Goal: Task Accomplishment & Management: Use online tool/utility

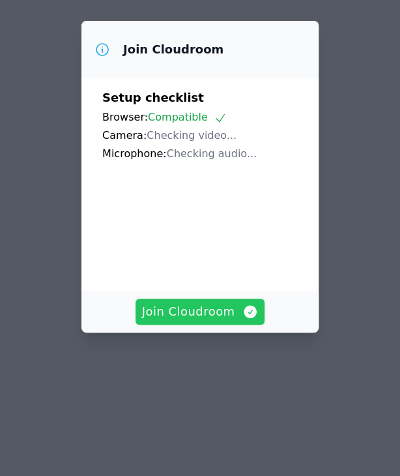
click at [227, 270] on video at bounding box center [200, 221] width 196 height 98
click at [222, 321] on button "Join Cloudroom" at bounding box center [201, 311] width 130 height 26
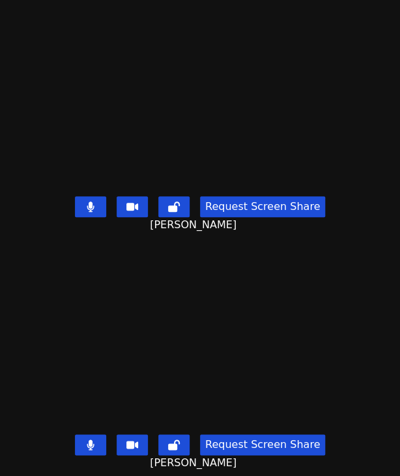
click at [91, 439] on icon at bounding box center [90, 444] width 7 height 10
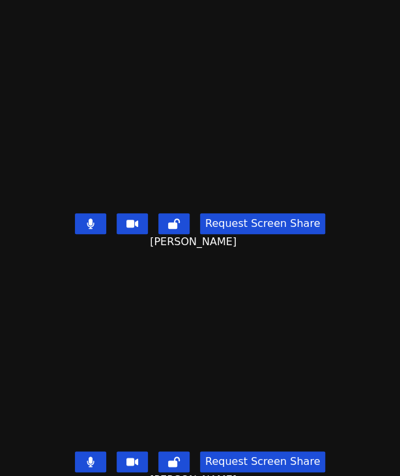
click at [91, 218] on icon at bounding box center [91, 223] width 8 height 10
click at [91, 218] on icon at bounding box center [90, 223] width 13 height 10
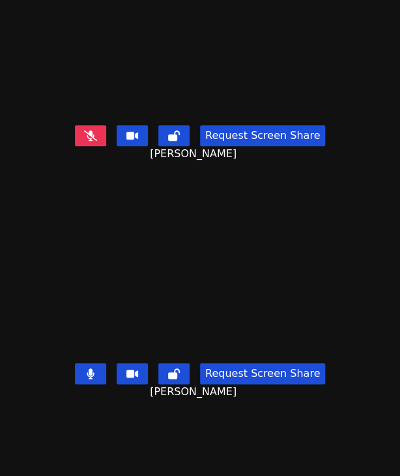
scroll to position [259, 0]
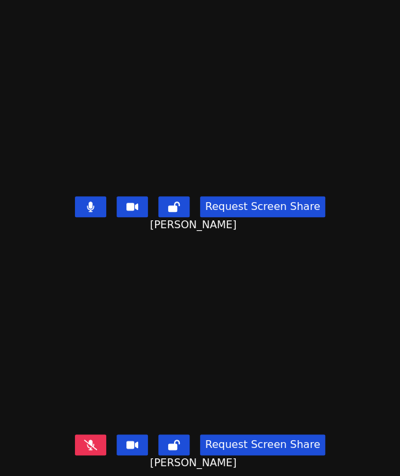
click at [86, 439] on icon at bounding box center [90, 444] width 13 height 10
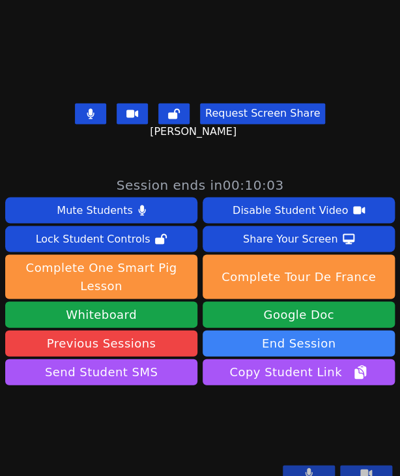
scroll to position [0, 0]
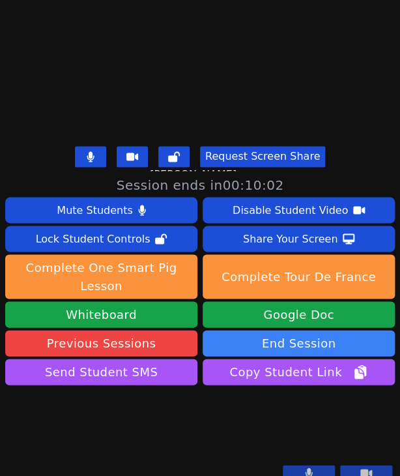
click at [87, 151] on icon at bounding box center [91, 156] width 8 height 10
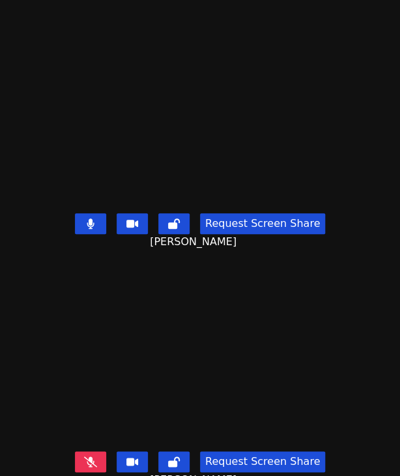
click at [95, 214] on button at bounding box center [90, 223] width 31 height 21
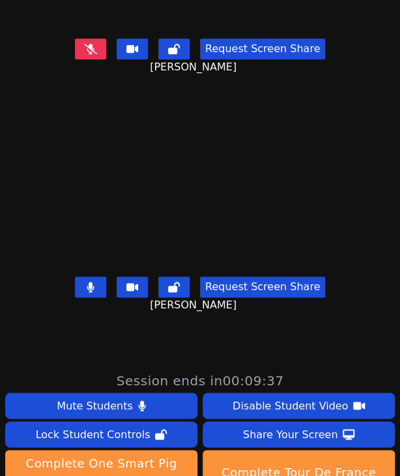
scroll to position [63, 0]
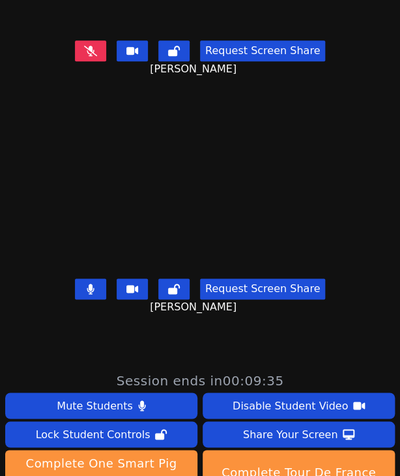
click at [85, 40] on button at bounding box center [90, 50] width 31 height 21
click at [89, 284] on icon at bounding box center [90, 289] width 7 height 10
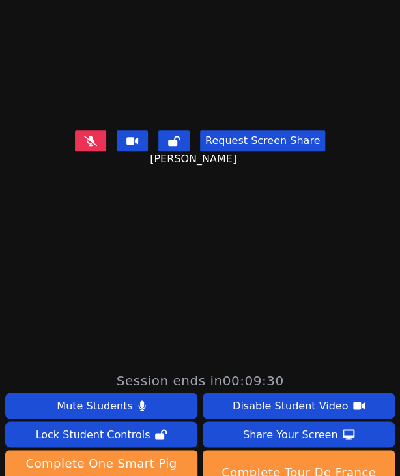
scroll to position [259, 0]
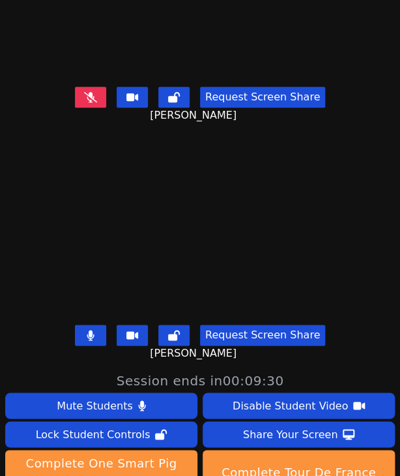
click at [89, 330] on icon at bounding box center [90, 335] width 7 height 10
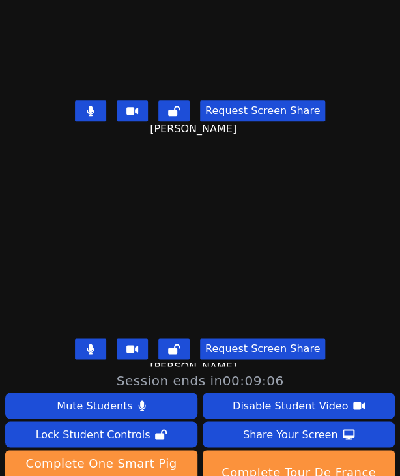
scroll to position [0, 0]
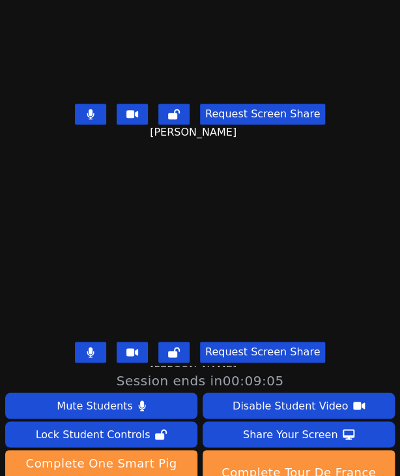
click at [89, 347] on icon at bounding box center [90, 352] width 7 height 10
click at [172, 347] on icon at bounding box center [174, 352] width 12 height 10
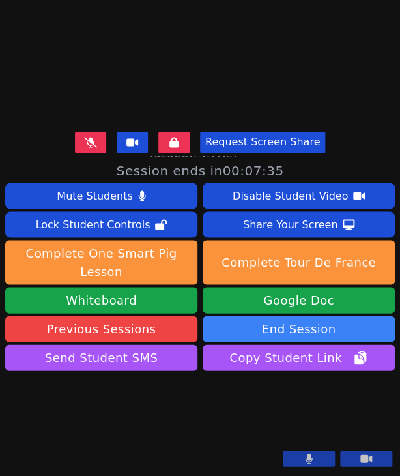
scroll to position [240, 0]
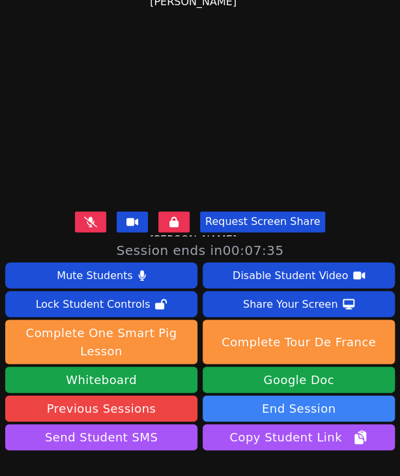
click at [84, 216] on icon at bounding box center [90, 221] width 13 height 10
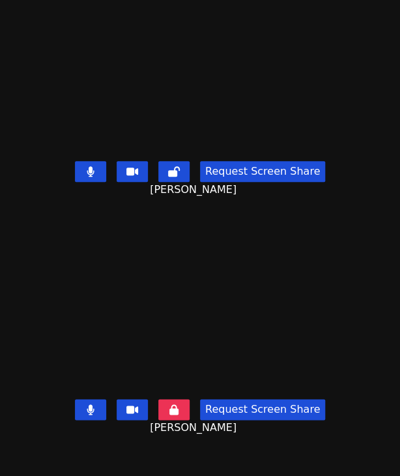
scroll to position [130, 0]
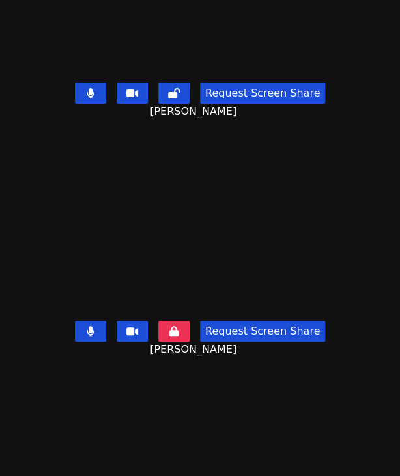
click at [89, 88] on icon at bounding box center [90, 93] width 7 height 10
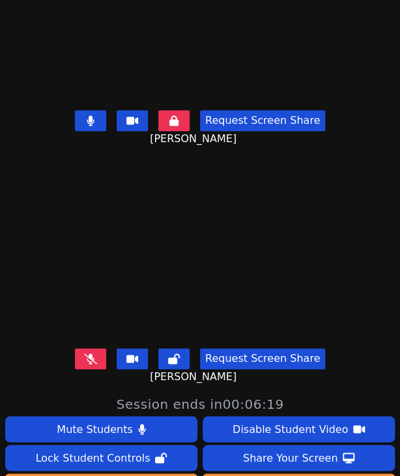
scroll to position [261, 0]
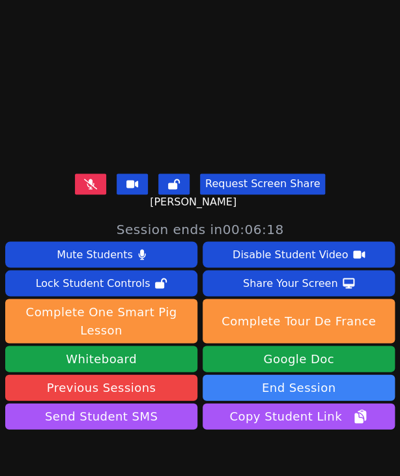
click at [89, 188] on div "Request Screen Share [PERSON_NAME]" at bounding box center [200, 191] width 400 height 47
click at [91, 179] on icon at bounding box center [90, 184] width 13 height 10
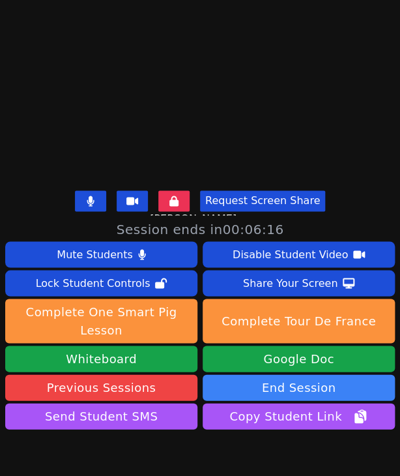
click at [87, 196] on icon at bounding box center [90, 201] width 7 height 10
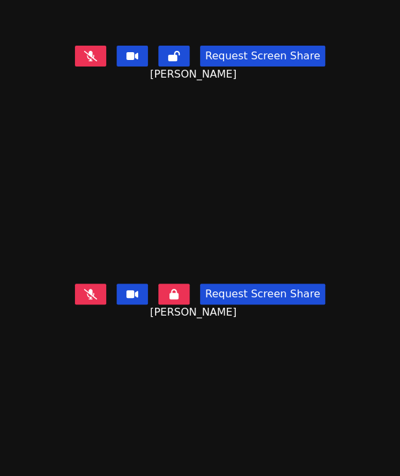
scroll to position [259, 0]
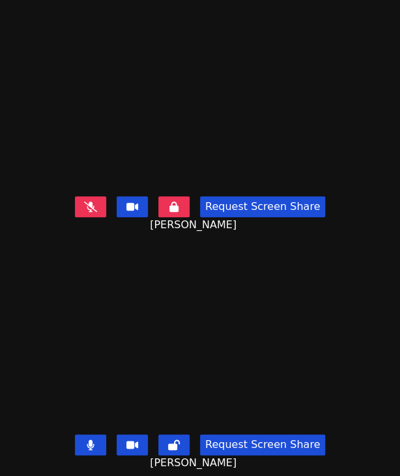
click at [92, 437] on button at bounding box center [90, 444] width 31 height 21
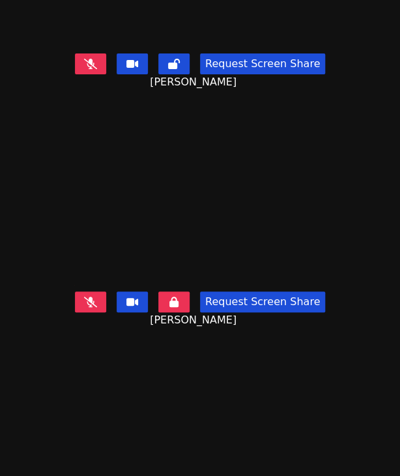
scroll to position [0, 0]
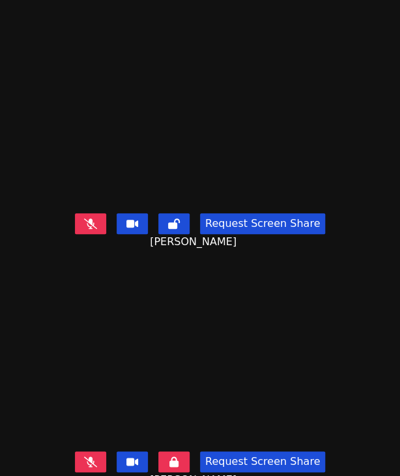
click at [84, 208] on div "Request Screen Share [PERSON_NAME]" at bounding box center [200, 231] width 400 height 47
click at [85, 218] on icon at bounding box center [90, 223] width 13 height 10
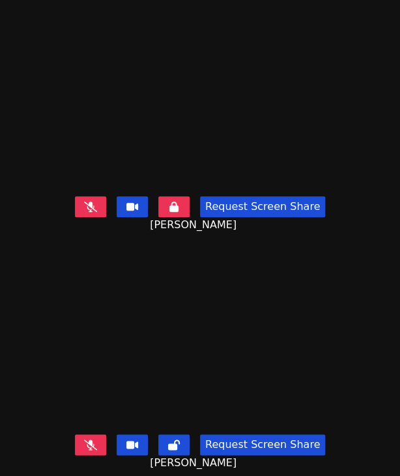
click at [84, 201] on icon at bounding box center [90, 206] width 13 height 10
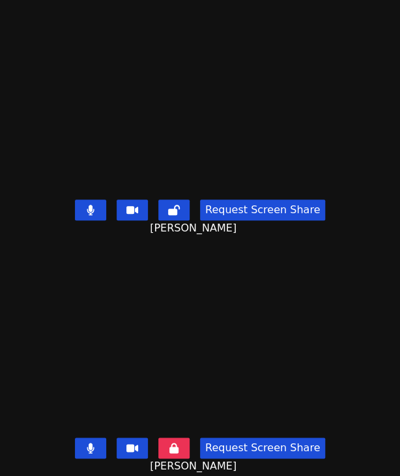
scroll to position [0, 0]
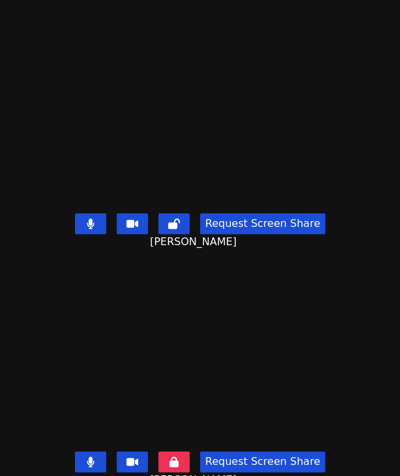
click at [75, 213] on button at bounding box center [90, 223] width 31 height 21
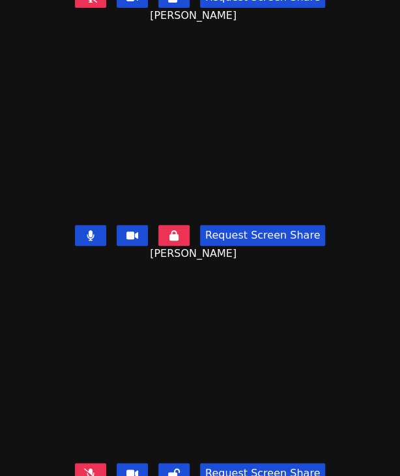
scroll to position [259, 0]
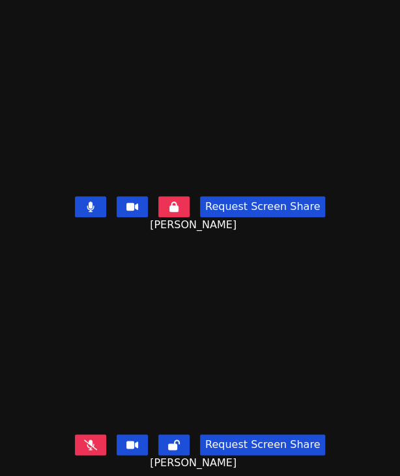
click at [78, 434] on button at bounding box center [90, 444] width 31 height 21
click at [97, 196] on button at bounding box center [90, 206] width 31 height 21
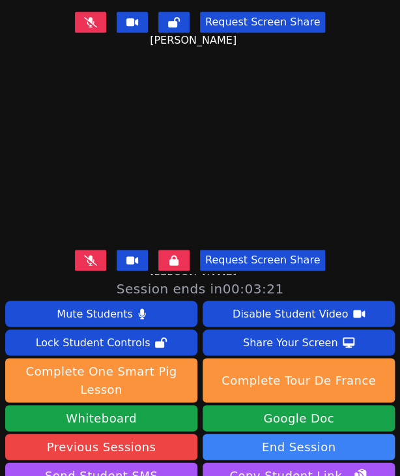
scroll to position [0, 0]
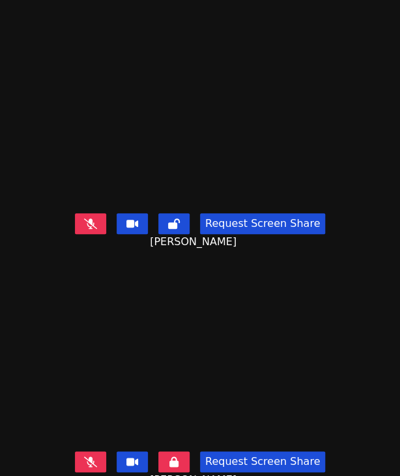
click at [97, 218] on button at bounding box center [90, 223] width 31 height 21
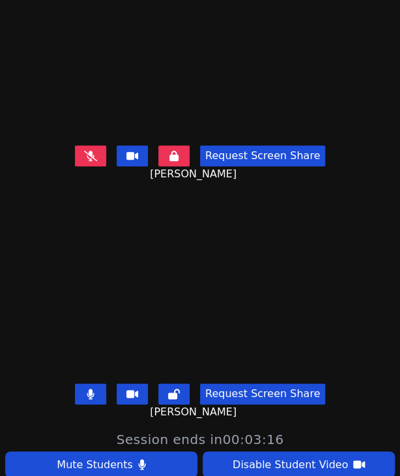
scroll to position [65, 0]
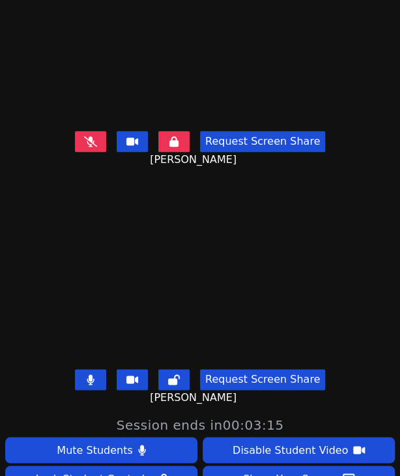
click at [91, 374] on icon at bounding box center [91, 379] width 8 height 10
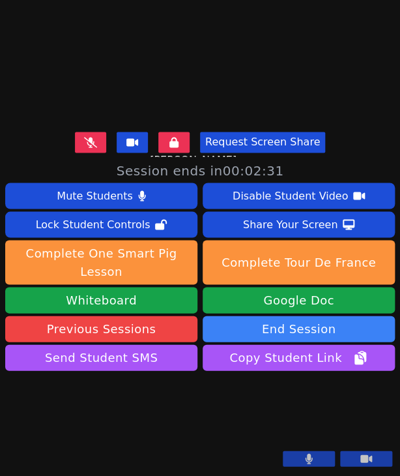
scroll to position [326, 0]
click at [96, 132] on button at bounding box center [90, 142] width 31 height 21
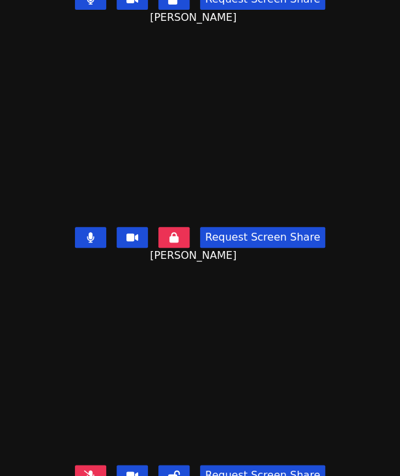
scroll to position [259, 0]
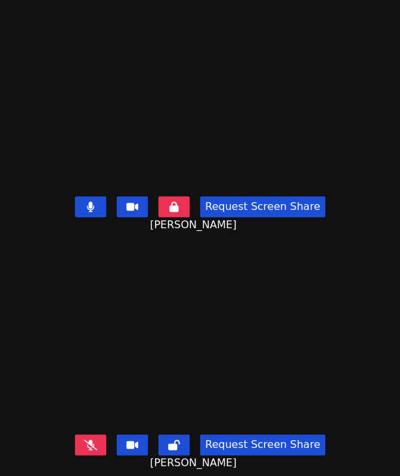
click at [102, 434] on button at bounding box center [90, 444] width 31 height 21
click at [87, 201] on icon at bounding box center [90, 206] width 7 height 10
click at [92, 434] on button at bounding box center [90, 444] width 31 height 21
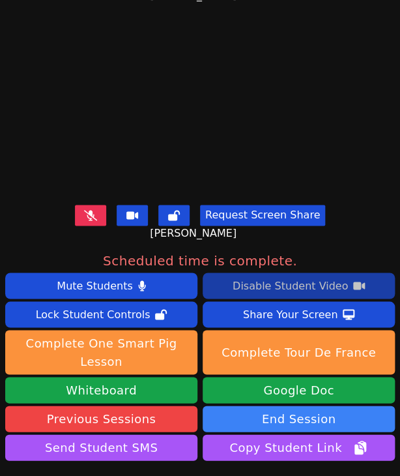
scroll to position [130, 0]
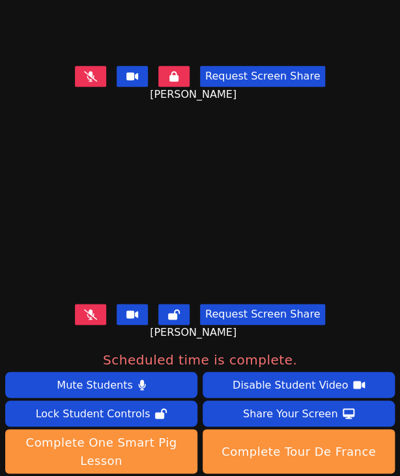
click at [84, 71] on icon at bounding box center [90, 76] width 13 height 10
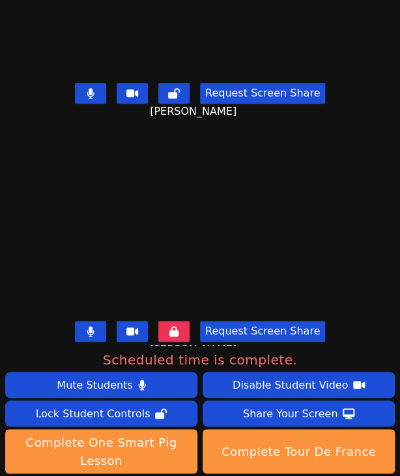
click at [87, 91] on icon at bounding box center [91, 93] width 8 height 10
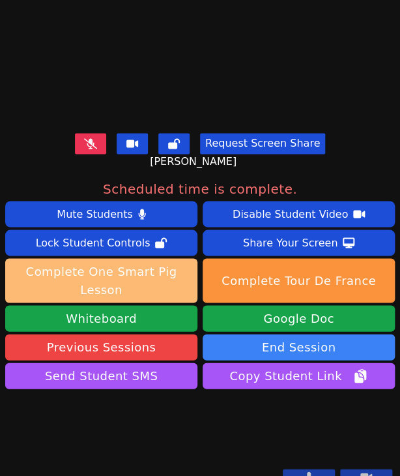
scroll to position [44, 0]
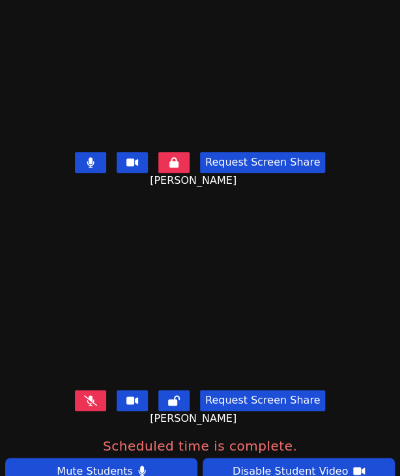
click at [84, 395] on icon at bounding box center [90, 400] width 13 height 10
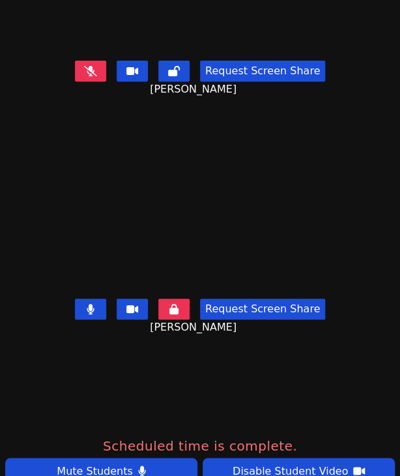
scroll to position [0, 0]
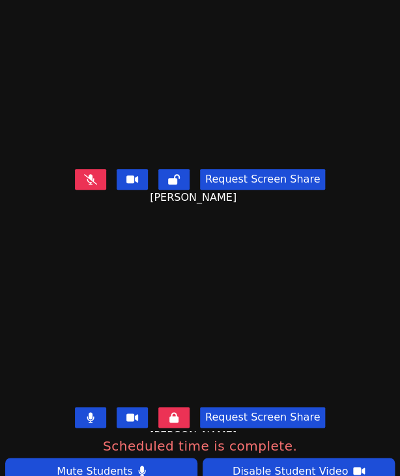
click at [89, 174] on icon at bounding box center [90, 179] width 13 height 10
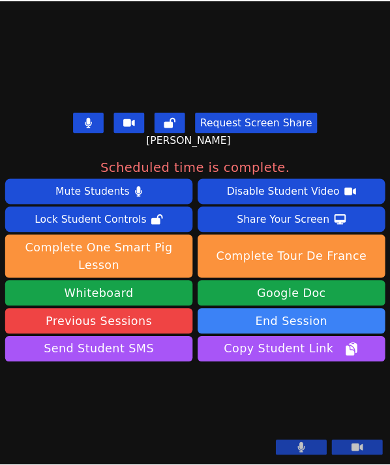
scroll to position [435, 0]
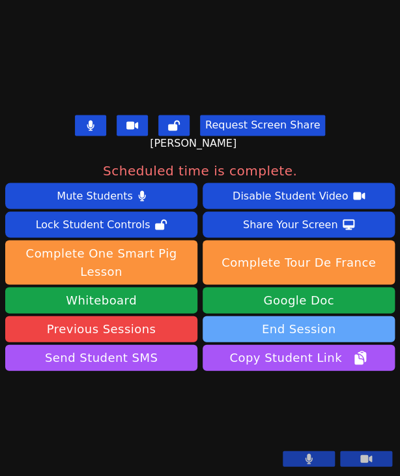
click at [314, 315] on button "End Session" at bounding box center [299, 328] width 192 height 26
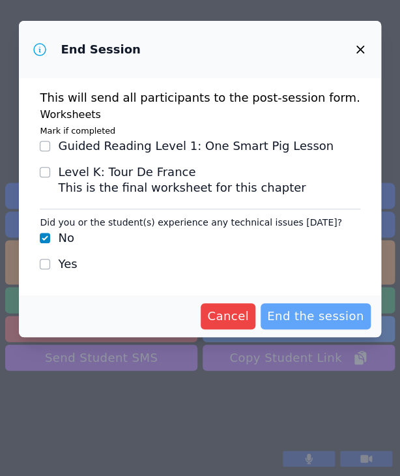
click at [306, 317] on span "End the session" at bounding box center [315, 316] width 97 height 18
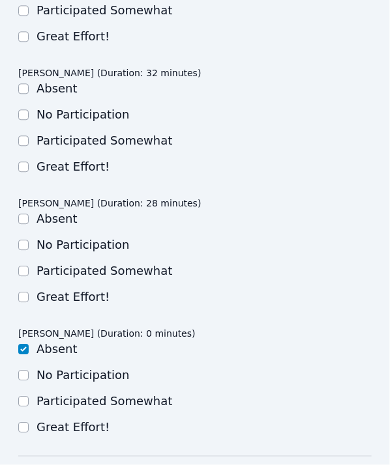
scroll to position [521, 0]
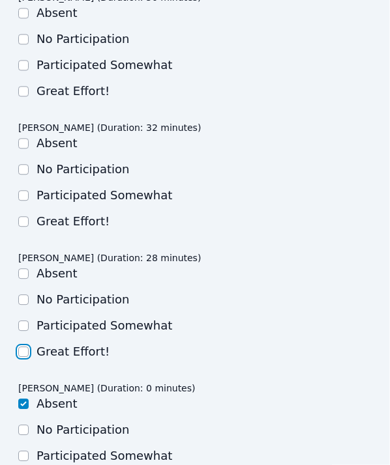
click at [22, 353] on input "Great Effort!" at bounding box center [23, 352] width 10 height 10
checkbox input "true"
click at [26, 212] on ul "Absent No Participation Participated Somewhat Great Effort!" at bounding box center [194, 183] width 353 height 94
click at [26, 222] on input "Great Effort!" at bounding box center [23, 221] width 10 height 10
checkbox input "true"
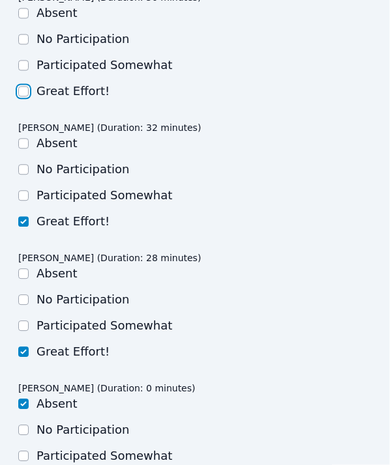
click at [20, 95] on input "Great Effort!" at bounding box center [23, 91] width 10 height 10
checkbox input "true"
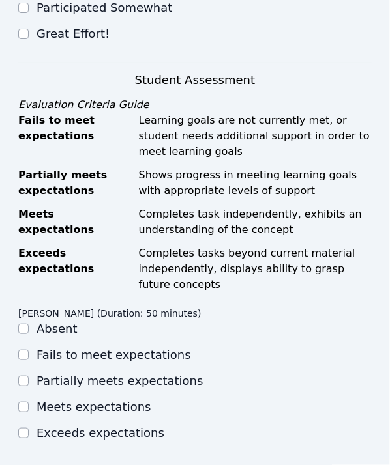
scroll to position [1173, 0]
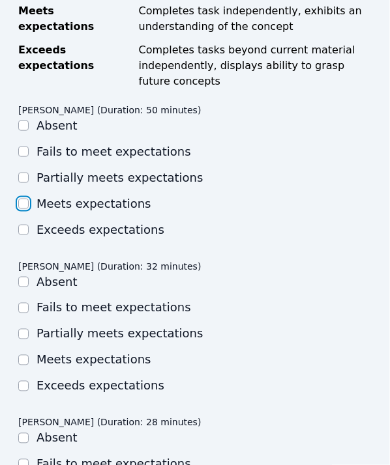
click at [23, 202] on input "Meets expectations" at bounding box center [23, 204] width 10 height 10
checkbox input "true"
click at [21, 363] on input "Meets expectations" at bounding box center [23, 360] width 10 height 10
checkbox input "true"
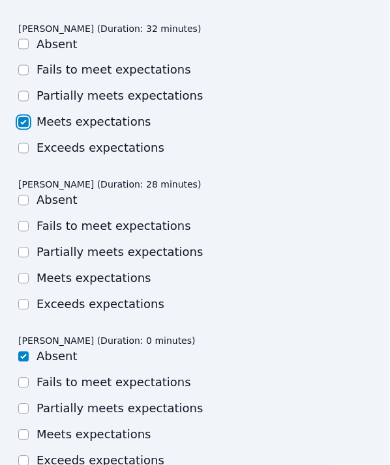
scroll to position [1434, 0]
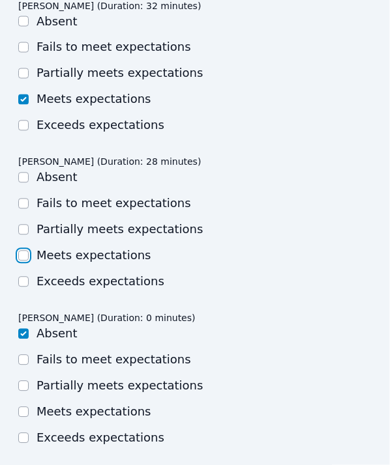
click at [23, 252] on input "Meets expectations" at bounding box center [23, 256] width 10 height 10
checkbox input "true"
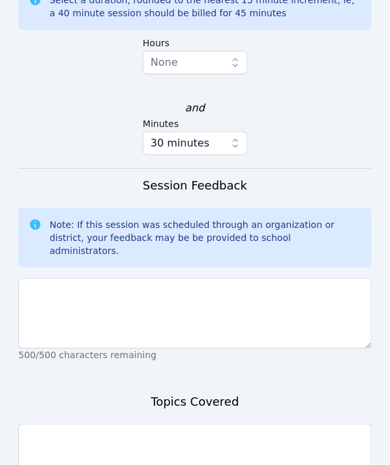
scroll to position [2062, 0]
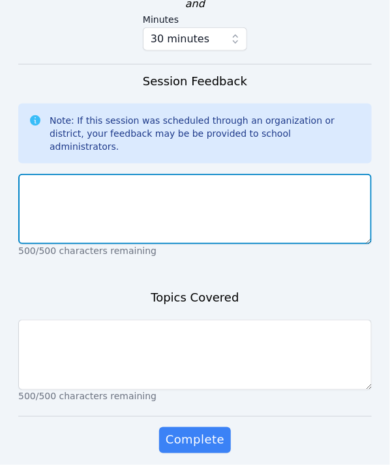
click at [125, 183] on textarea at bounding box center [194, 209] width 353 height 70
type textarea "Super hard working and focused."
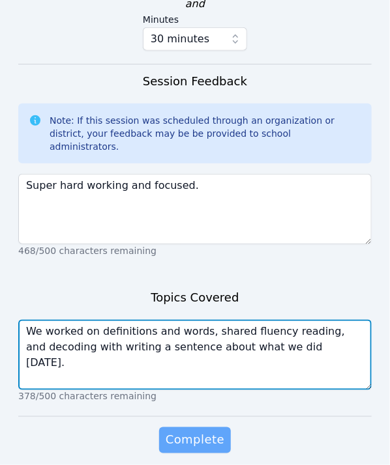
type textarea "We worked on definitions and words, shared fluency reading, and decoding with w…"
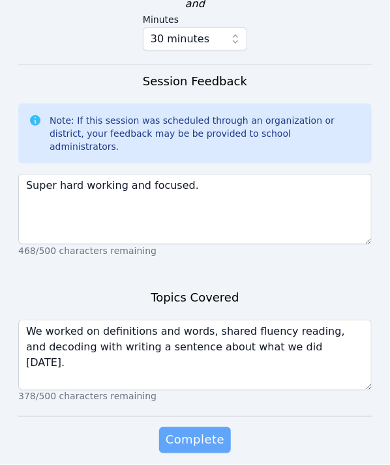
click at [184, 431] on span "Complete" at bounding box center [195, 440] width 59 height 18
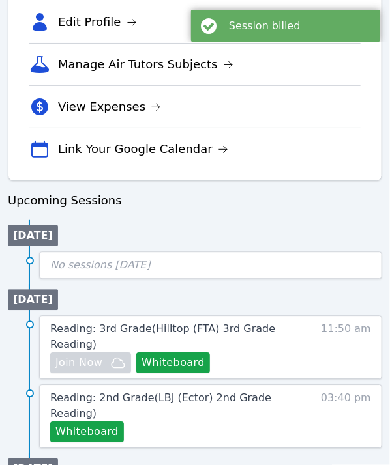
scroll to position [587, 0]
